Goal: Information Seeking & Learning: Check status

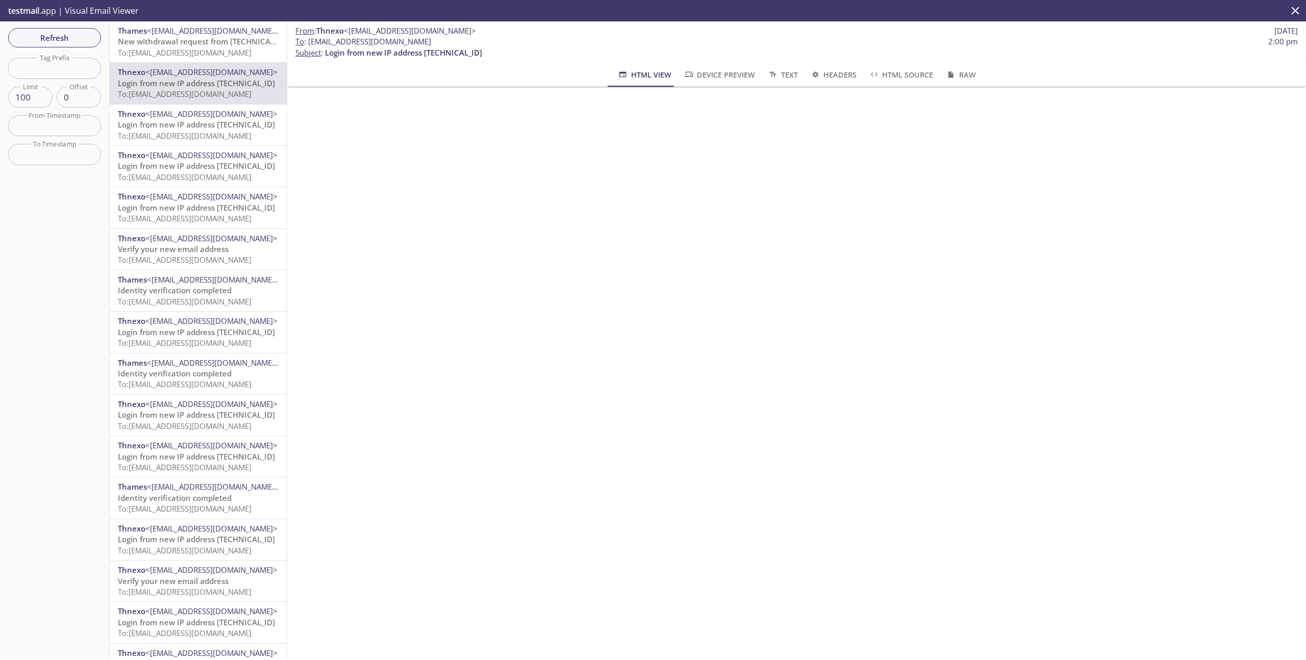
click at [1298, 11] on icon "close" at bounding box center [1294, 10] width 13 height 13
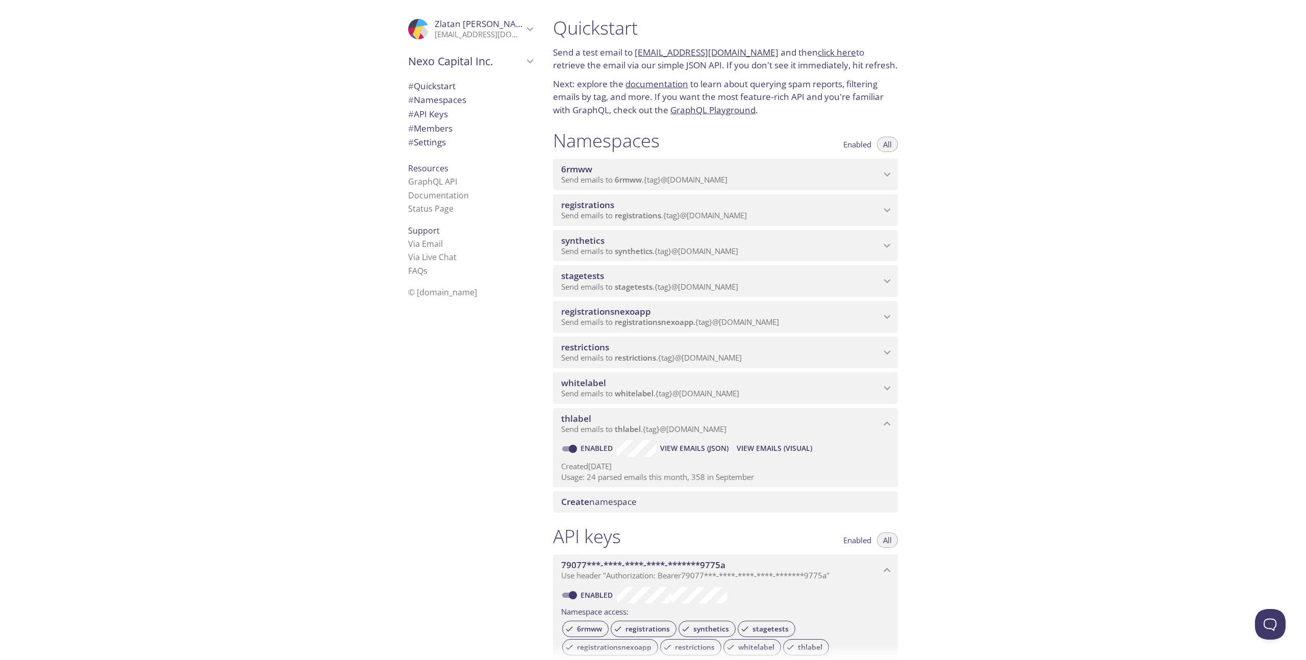
click at [804, 237] on span "synthetics" at bounding box center [720, 240] width 319 height 11
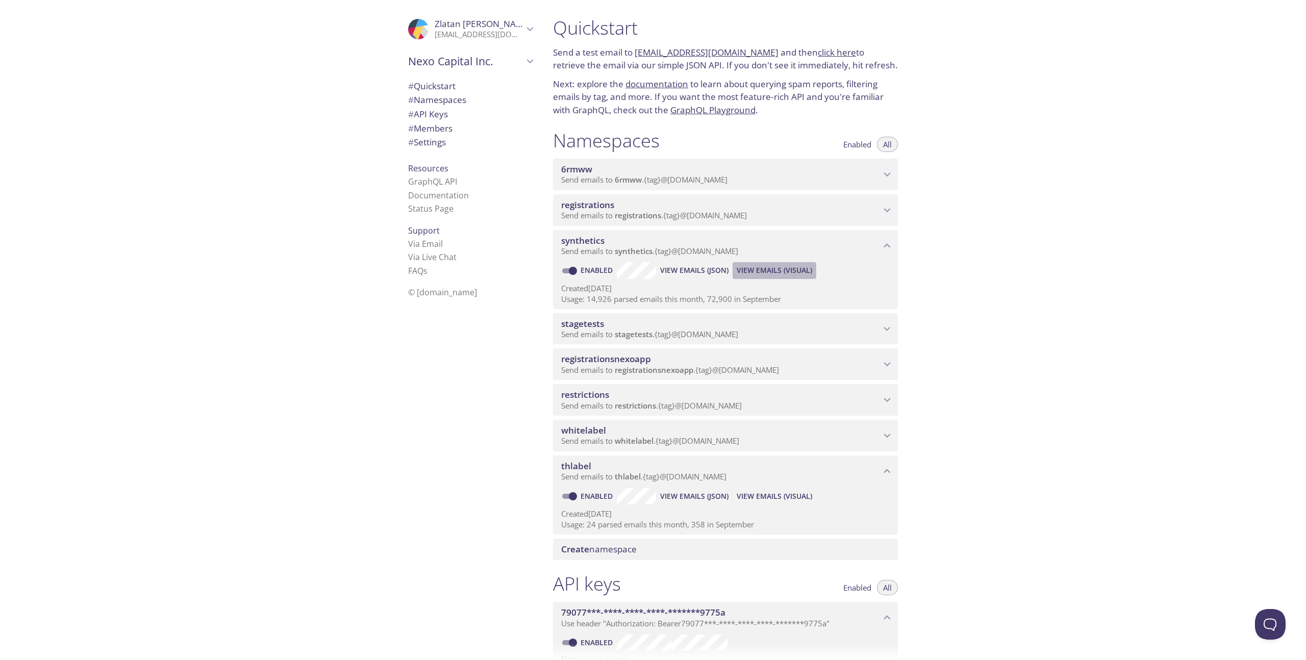
click at [766, 269] on span "View Emails (Visual)" at bounding box center [774, 270] width 75 height 12
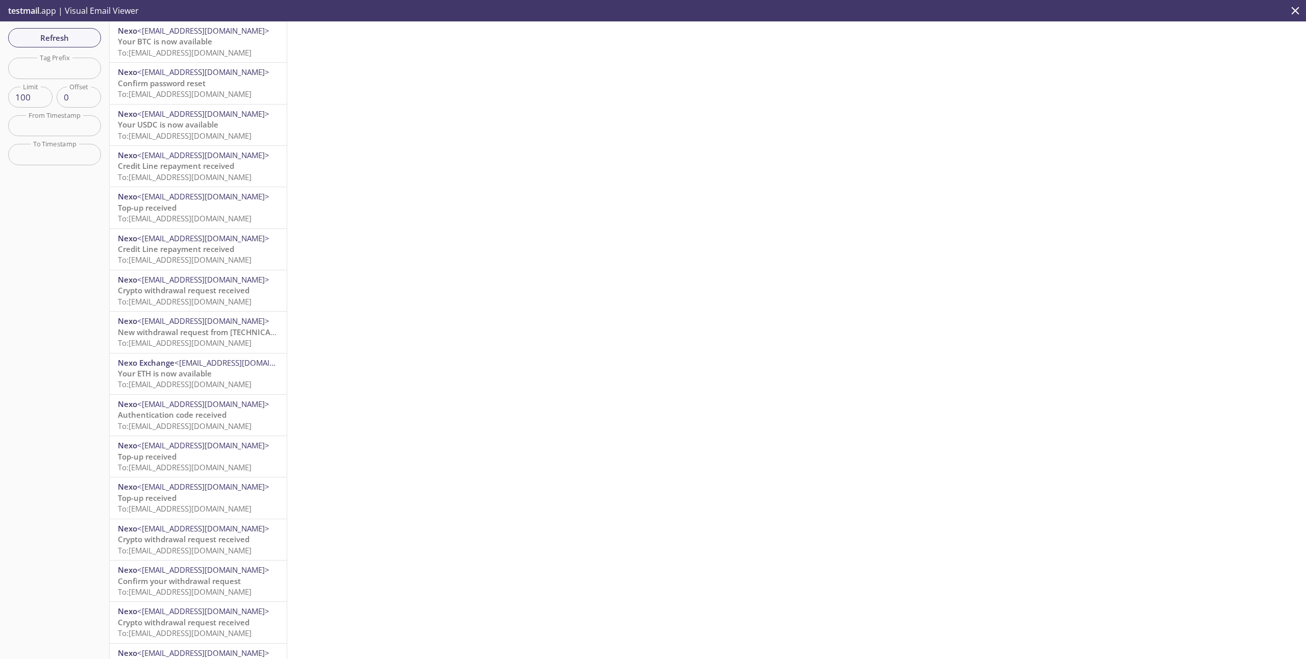
click at [1226, 94] on div at bounding box center [796, 340] width 1019 height 638
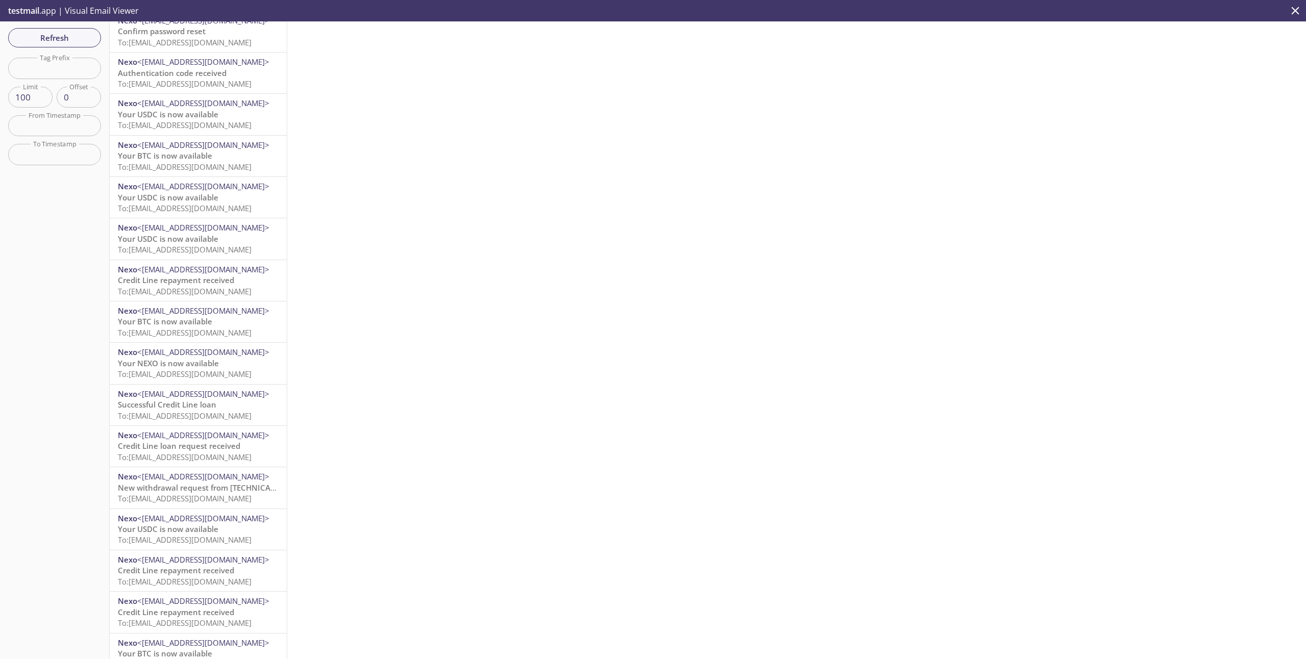
scroll to position [3538, 0]
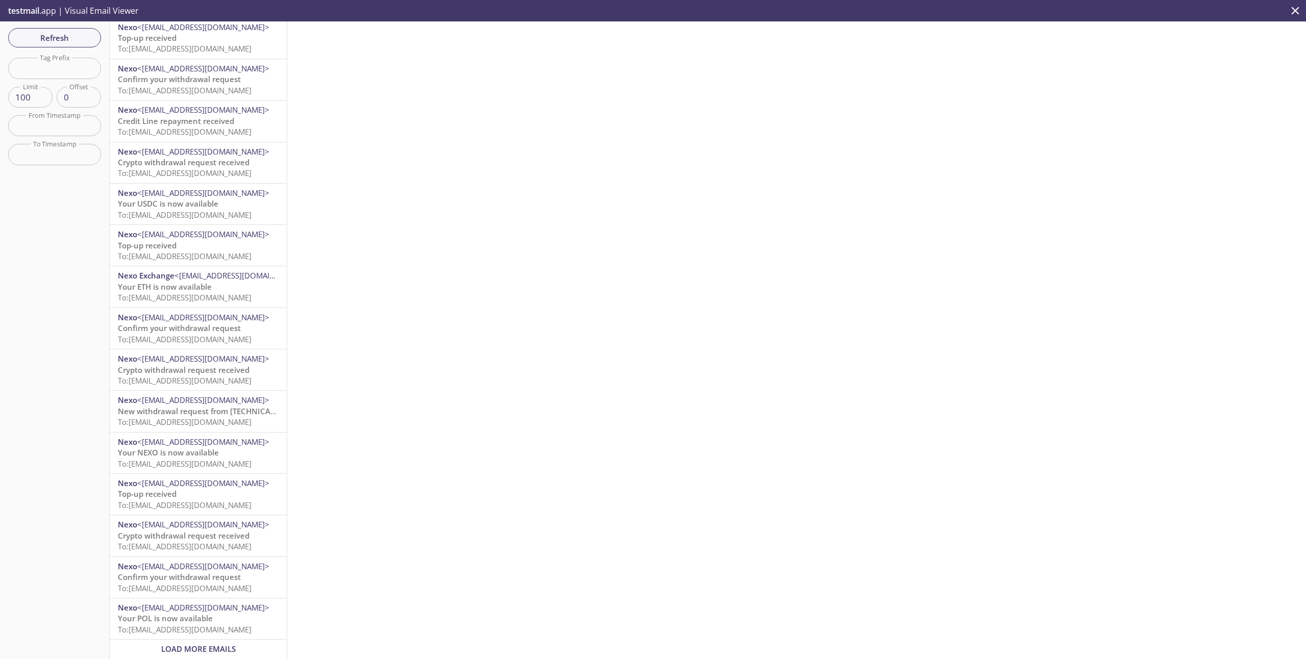
click at [212, 640] on div "Load More Emails" at bounding box center [198, 649] width 177 height 19
click at [212, 646] on span "Load More Emails" at bounding box center [198, 649] width 74 height 10
click at [177, 645] on span "Load More Emails" at bounding box center [198, 649] width 74 height 10
click at [215, 640] on div "Load More Emails" at bounding box center [198, 649] width 177 height 19
click at [213, 646] on span "Load More Emails" at bounding box center [198, 649] width 74 height 10
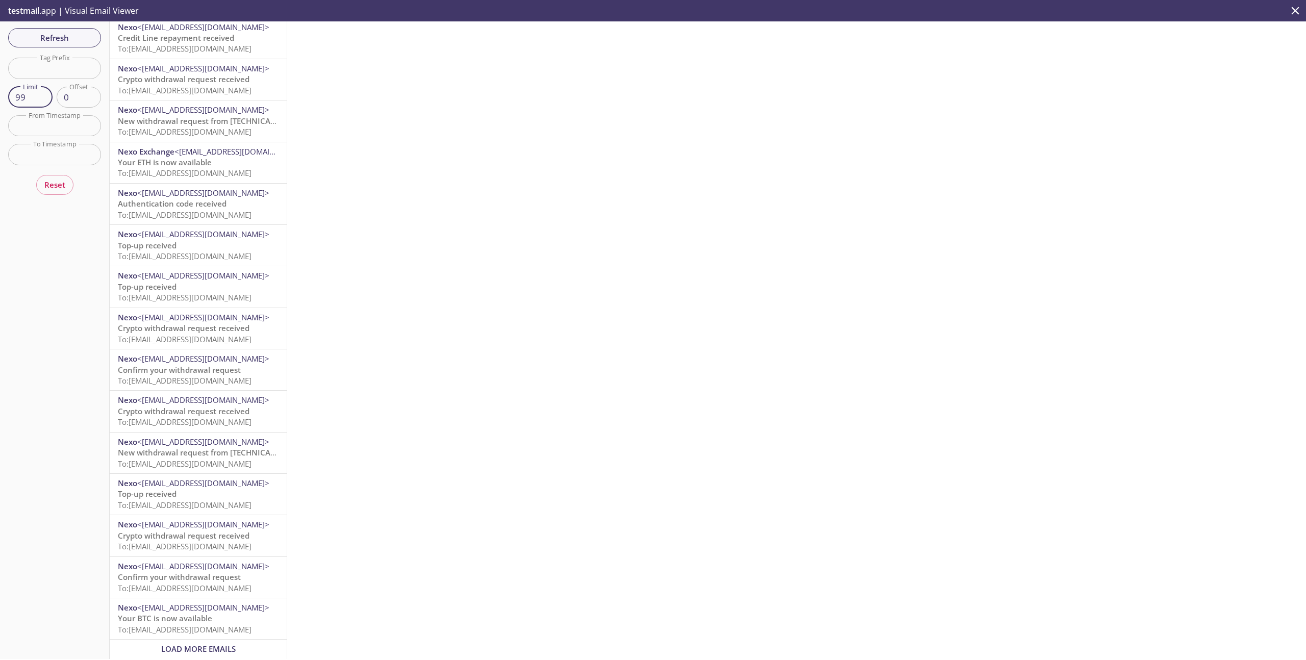
click at [20, 95] on input "99" at bounding box center [30, 97] width 44 height 21
click at [38, 92] on input "100" at bounding box center [30, 97] width 44 height 21
click at [40, 92] on input "101" at bounding box center [30, 97] width 44 height 21
click at [40, 92] on input "102" at bounding box center [30, 97] width 44 height 21
click at [40, 92] on input "103" at bounding box center [30, 97] width 44 height 21
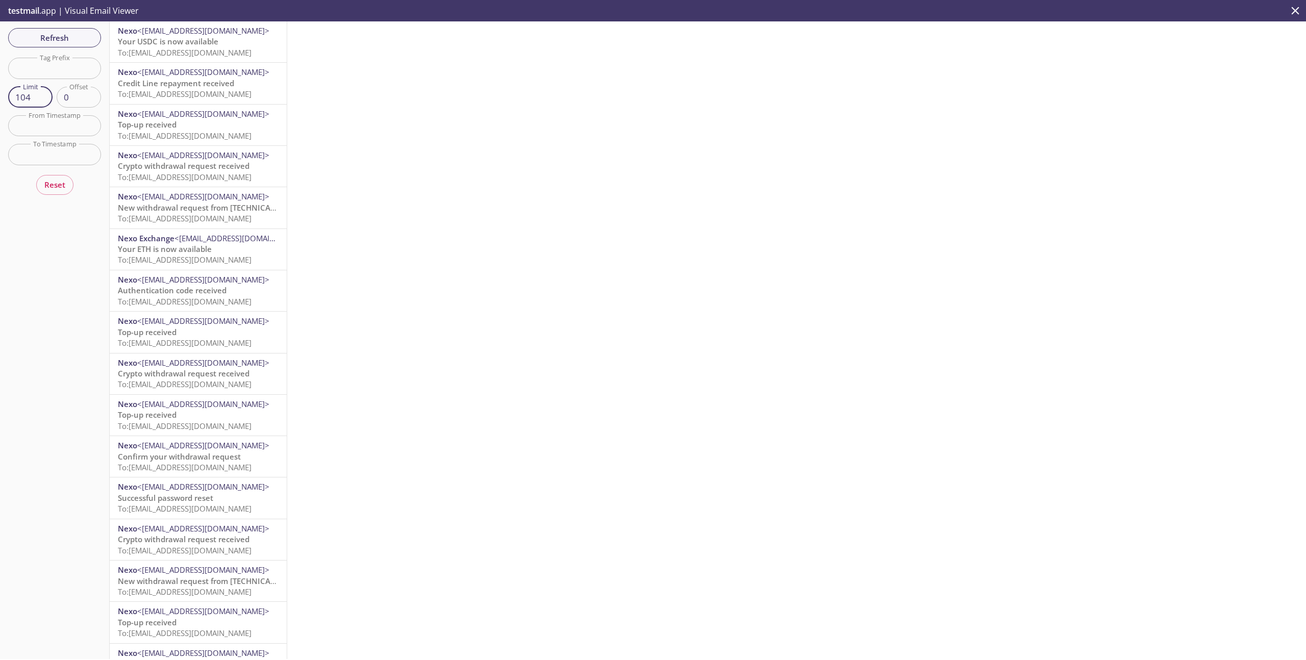
click at [40, 92] on input "104" at bounding box center [30, 97] width 44 height 21
click at [23, 98] on input "104" at bounding box center [30, 97] width 44 height 21
click at [19, 97] on input "100" at bounding box center [30, 97] width 44 height 21
type input "100"
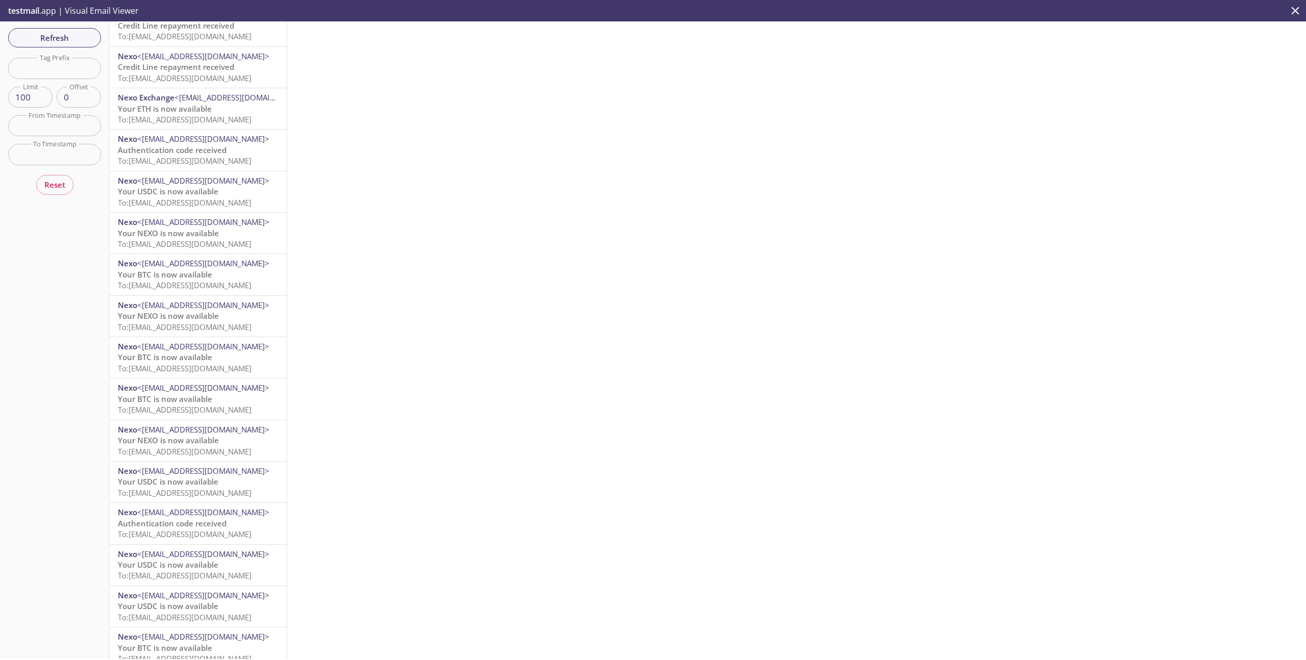
scroll to position [3538, 0]
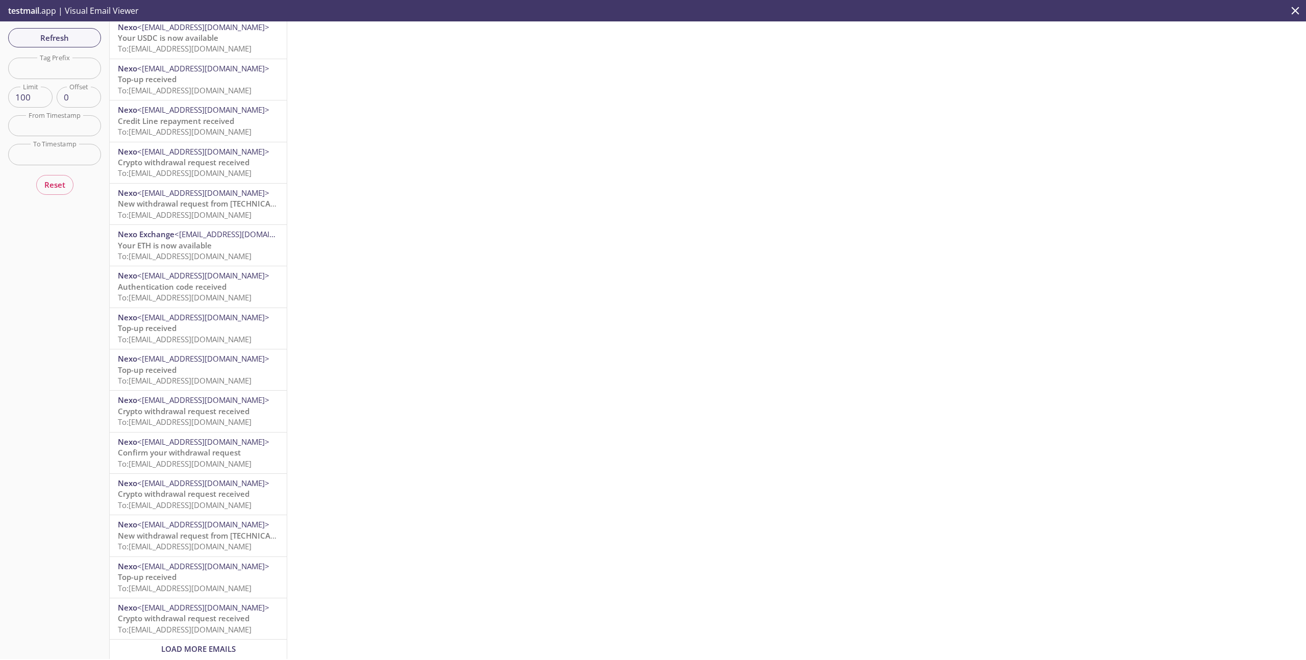
click at [210, 644] on span "Load More Emails" at bounding box center [198, 649] width 74 height 10
click at [1297, 6] on icon "close" at bounding box center [1294, 10] width 13 height 13
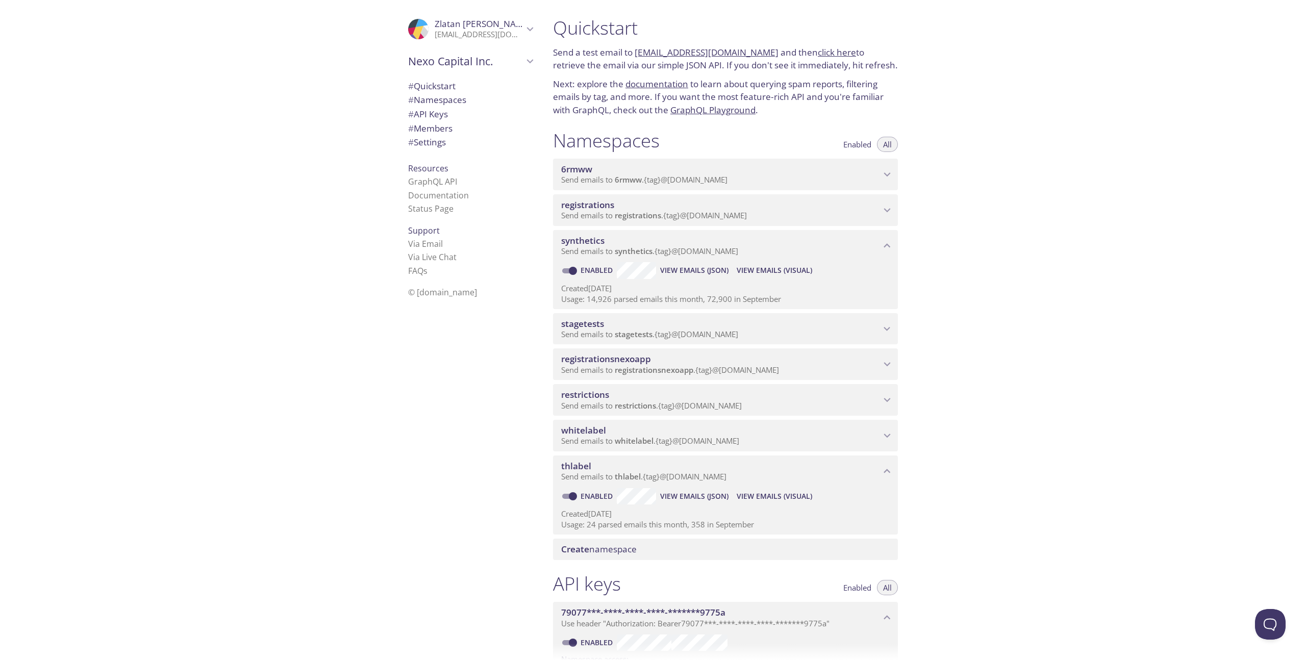
scroll to position [21, 0]
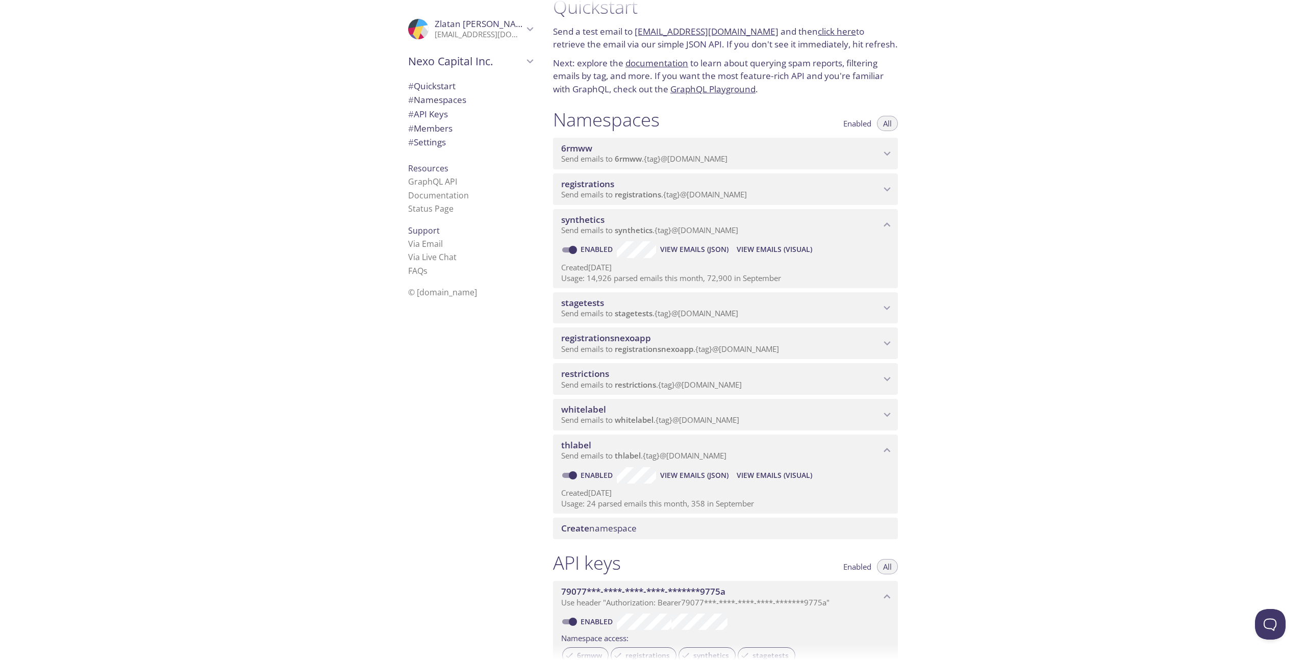
click at [785, 420] on p "Send emails to whitelabel . {tag} @[DOMAIN_NAME]" at bounding box center [720, 420] width 319 height 10
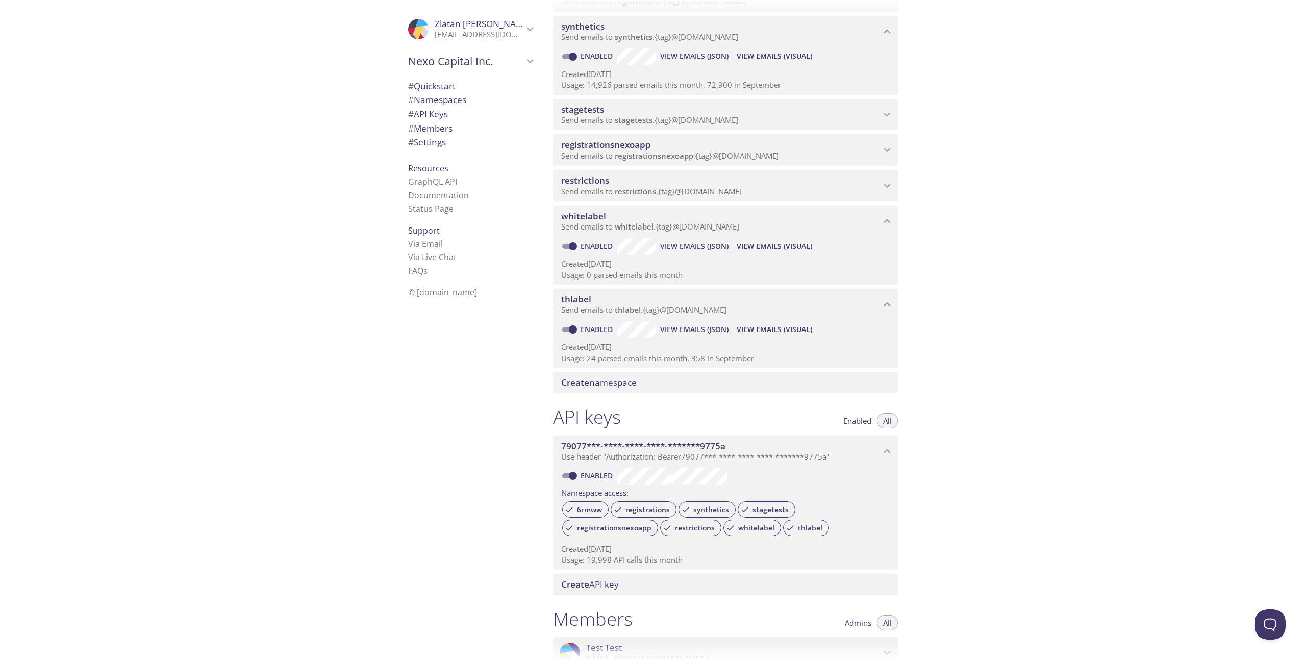
scroll to position [247, 0]
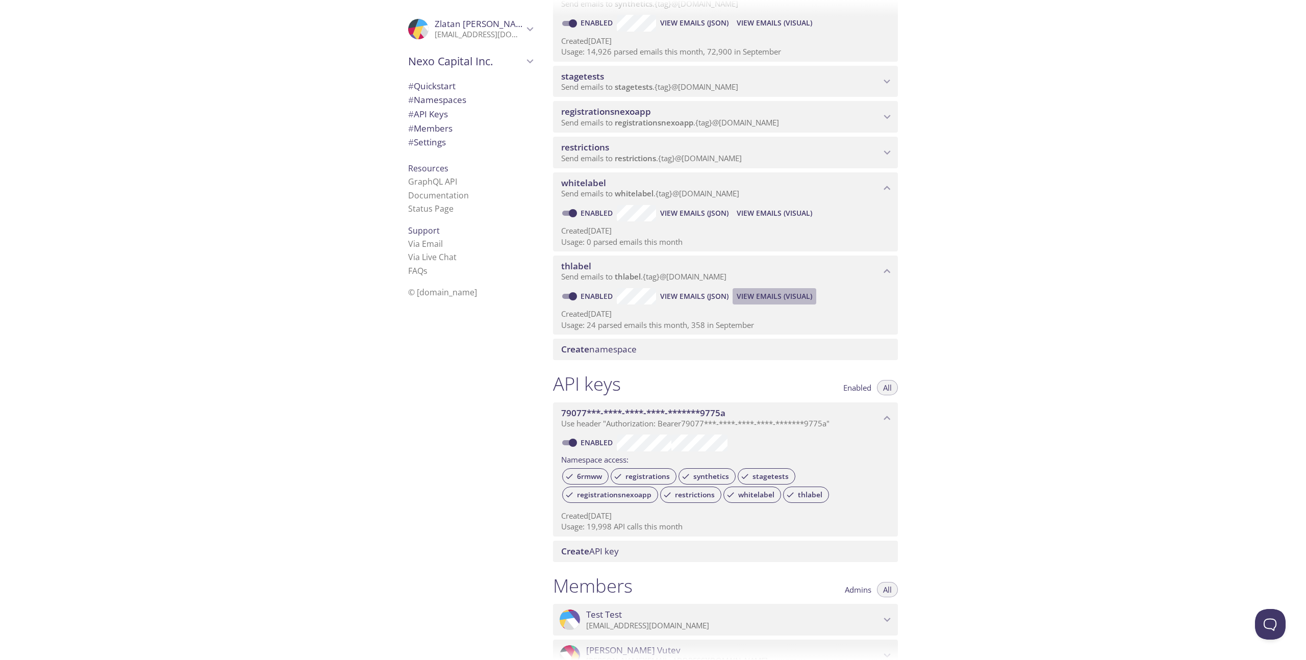
click at [769, 295] on span "View Emails (Visual)" at bounding box center [774, 296] width 75 height 12
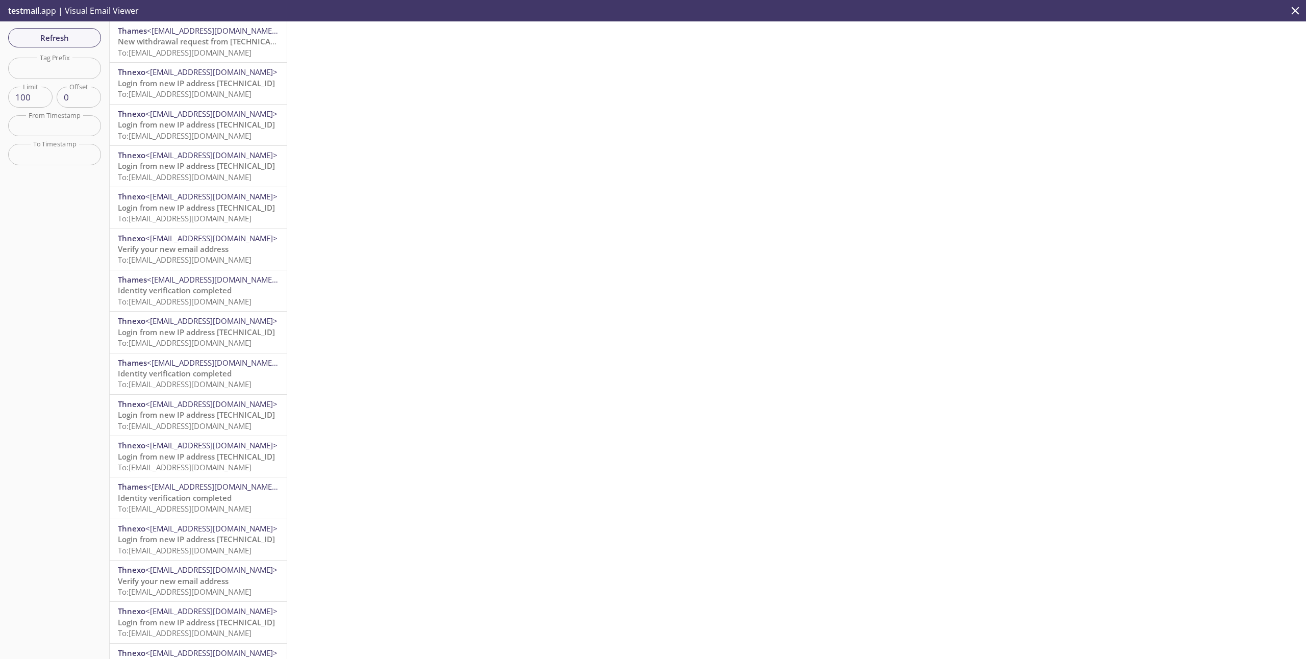
click at [180, 38] on span "New withdrawal request from [TECHNICAL_ID] - (CET)" at bounding box center [215, 41] width 195 height 10
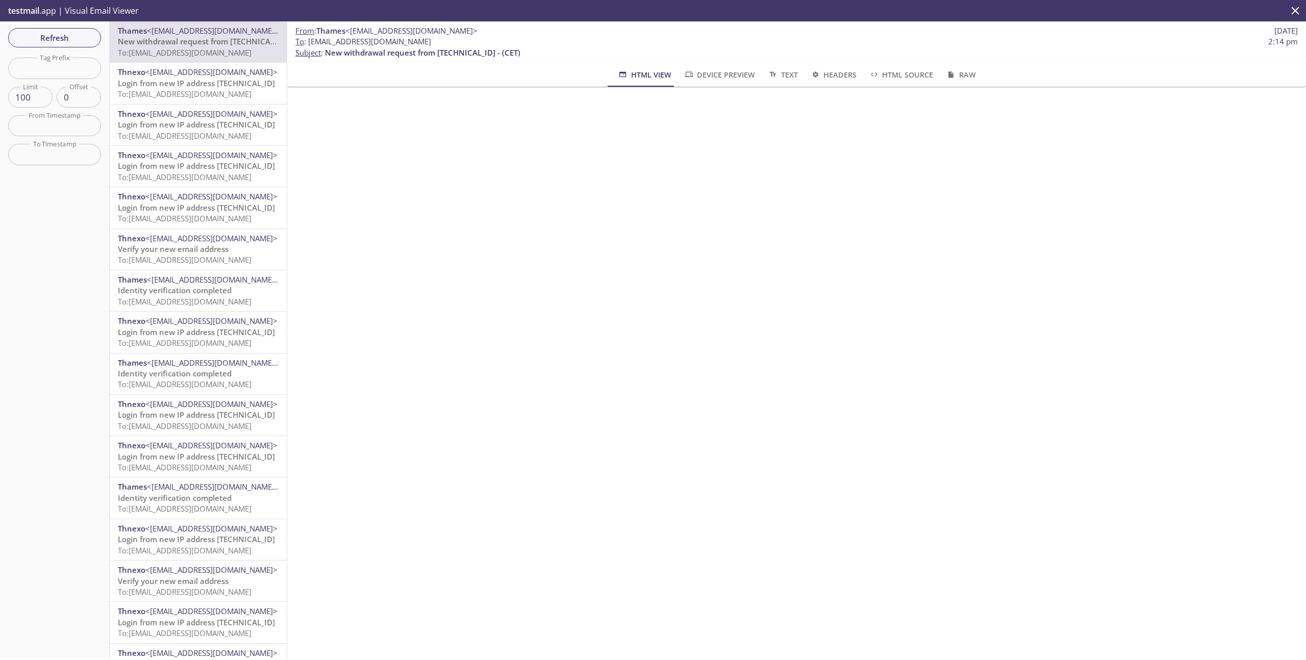
click at [172, 82] on span "Login from new IP address [TECHNICAL_ID]" at bounding box center [196, 83] width 157 height 10
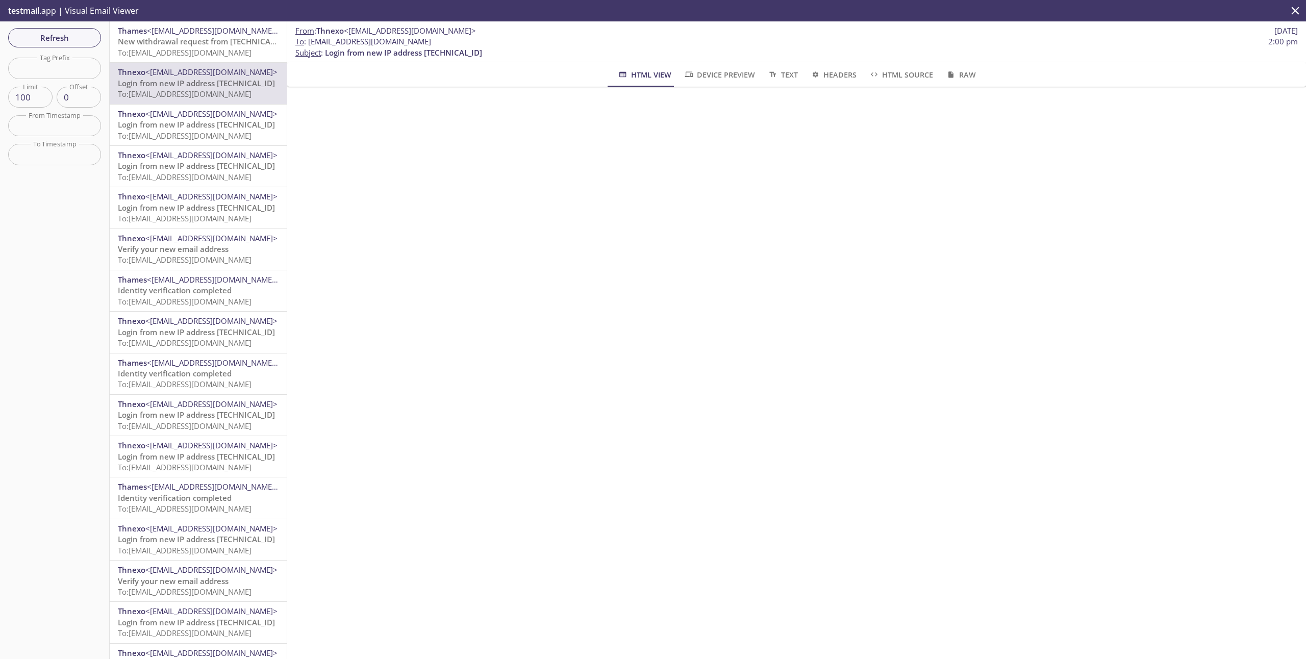
click at [194, 128] on span "Login from new IP address [TECHNICAL_ID]" at bounding box center [196, 124] width 157 height 10
